Goal: Task Accomplishment & Management: Manage account settings

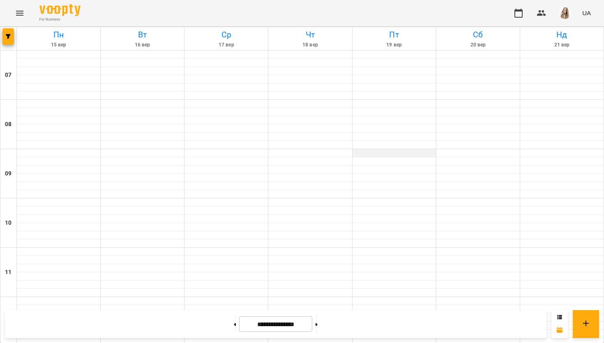
scroll to position [458, 0]
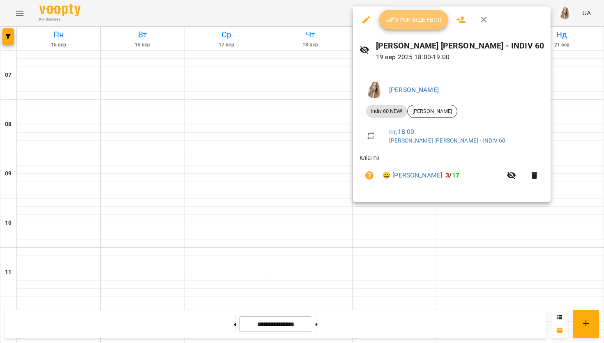
click at [422, 18] on span "Урок відбувся" at bounding box center [414, 20] width 56 height 10
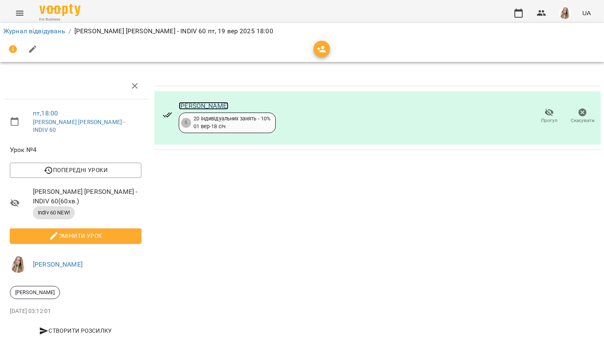
click at [214, 106] on link "[PERSON_NAME]" at bounding box center [204, 106] width 50 height 8
click at [17, 28] on link "Журнал відвідувань" at bounding box center [34, 31] width 62 height 8
